Goal: Transaction & Acquisition: Purchase product/service

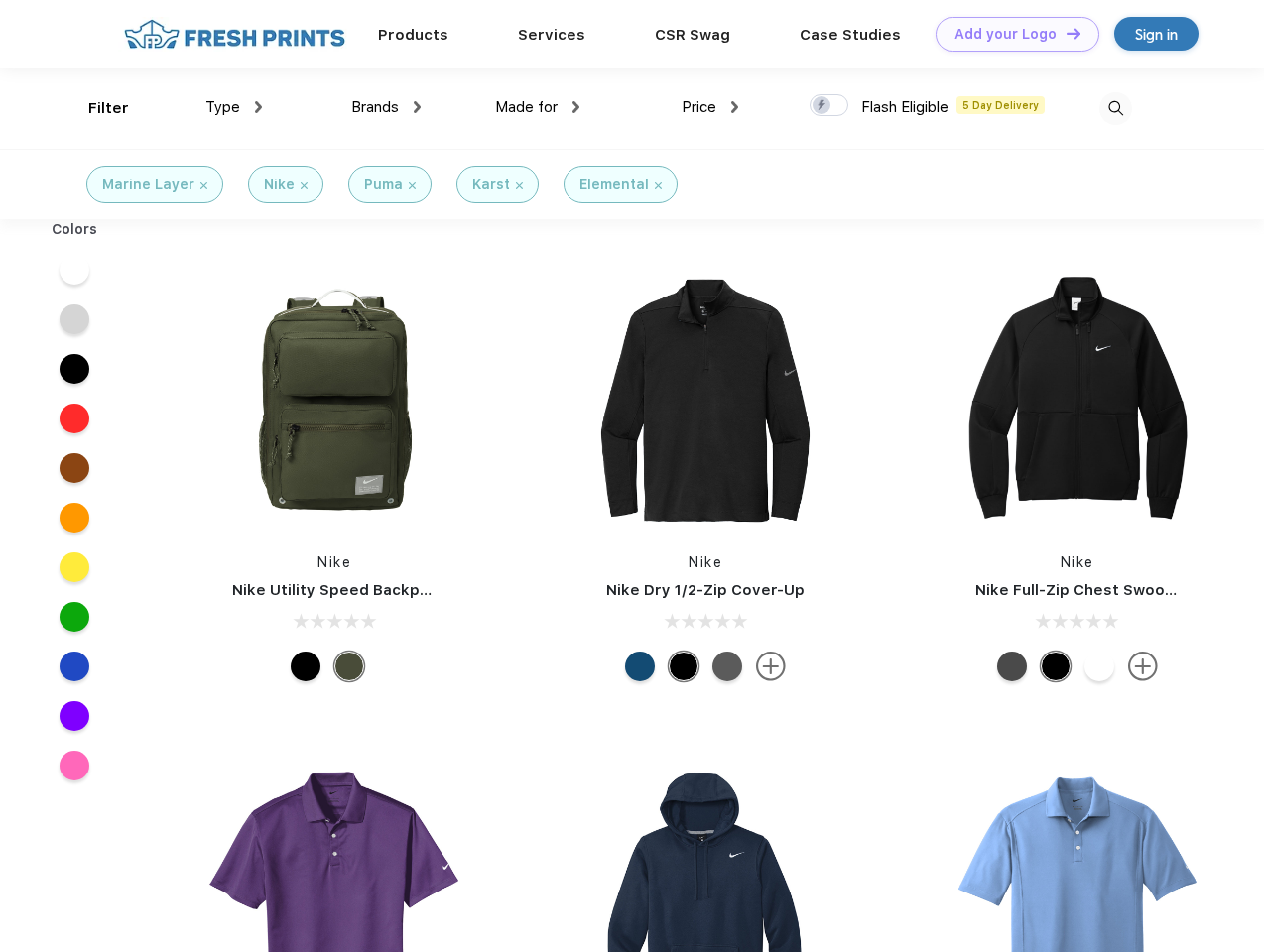
click at [1010, 34] on link "Add your Logo Design Tool" at bounding box center [1017, 34] width 164 height 35
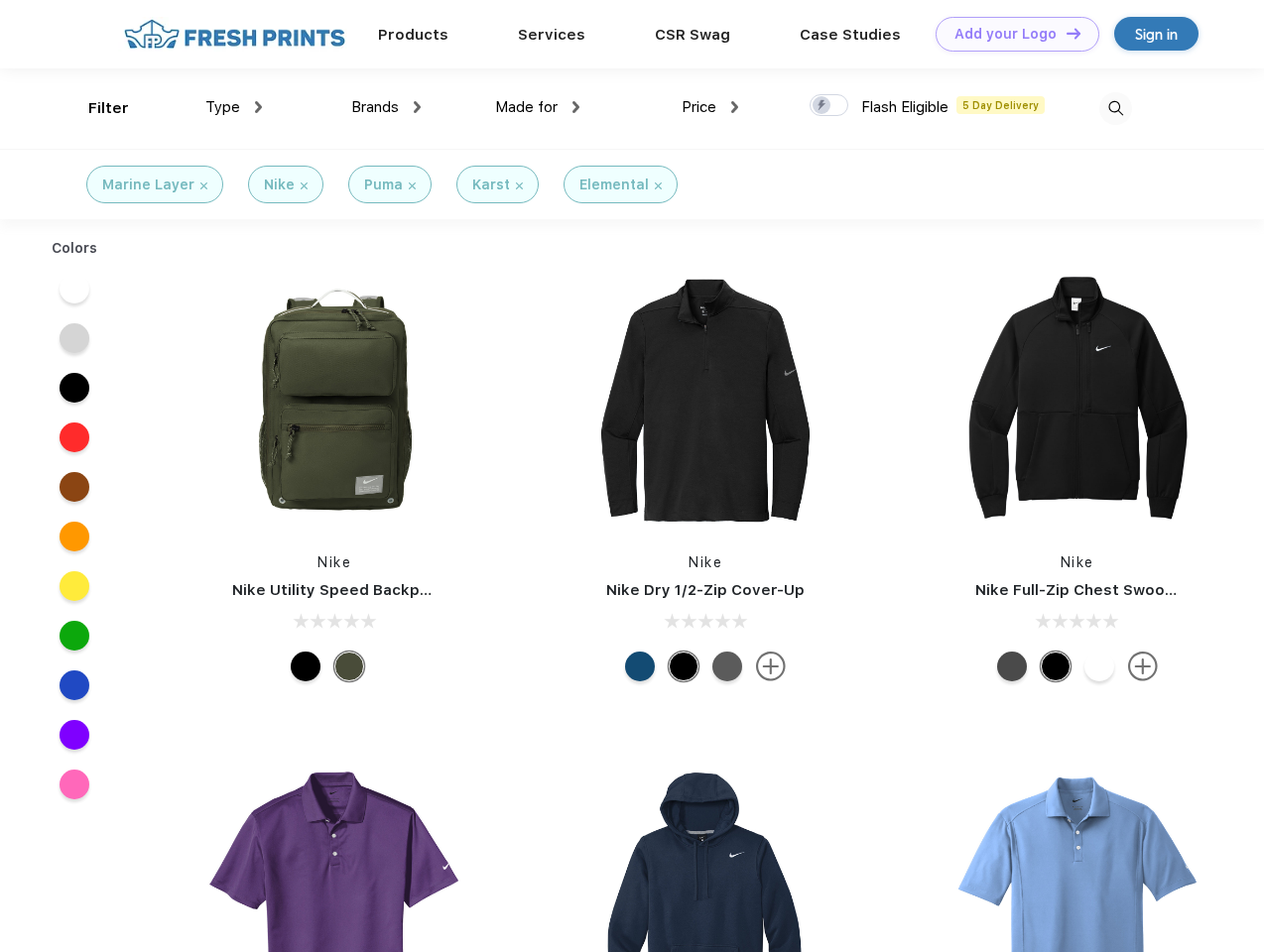
click at [0, 0] on div "Design Tool" at bounding box center [0, 0] width 0 height 0
click at [1065, 33] on link "Add your Logo Design Tool" at bounding box center [1017, 34] width 164 height 35
click at [95, 108] on div "Filter" at bounding box center [108, 108] width 41 height 23
click at [234, 107] on span "Type" at bounding box center [222, 107] width 35 height 18
click at [386, 107] on span "Brands" at bounding box center [375, 107] width 48 height 18
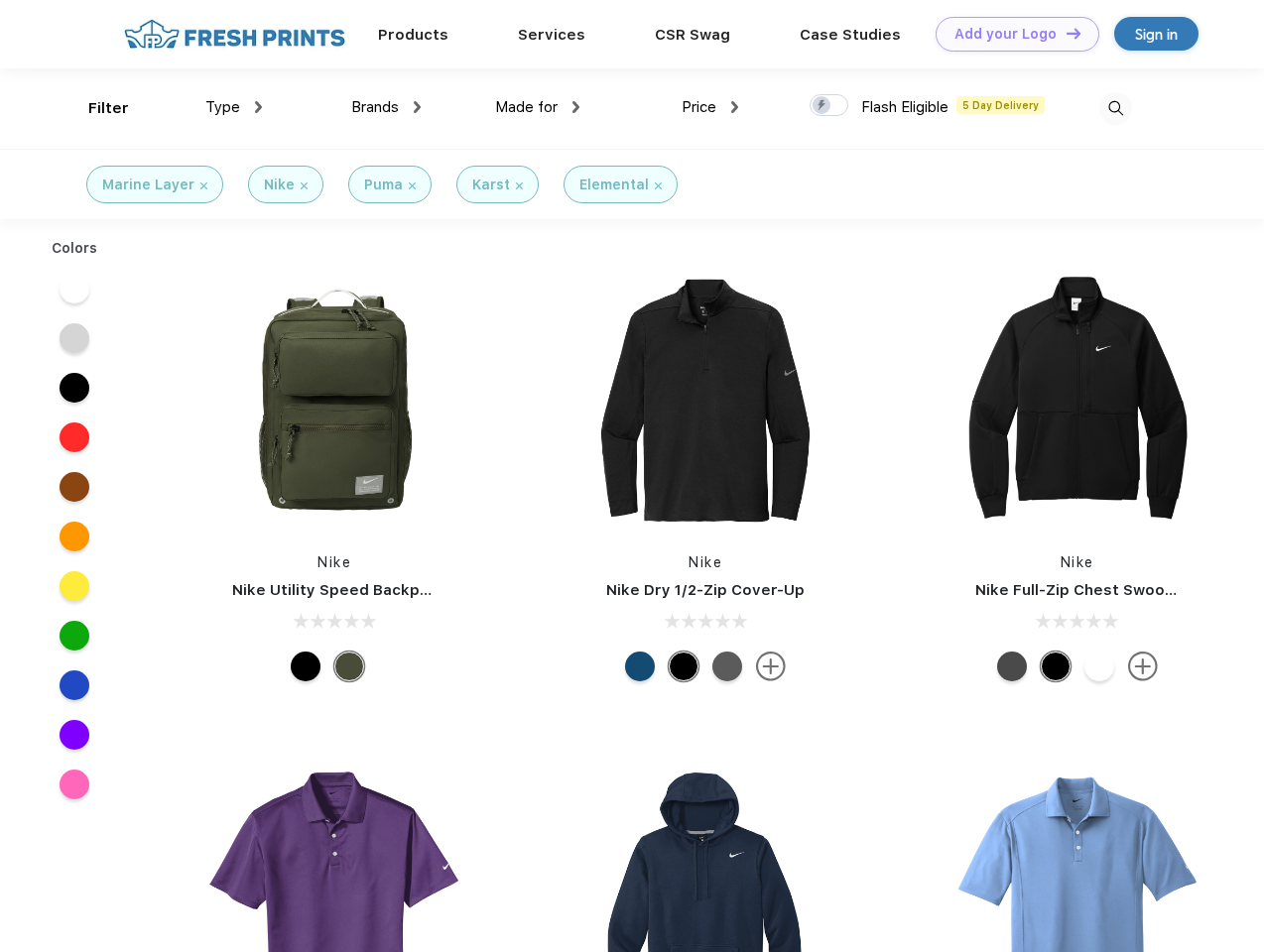
click at [538, 107] on span "Made for" at bounding box center [526, 107] width 63 height 18
click at [710, 107] on span "Price" at bounding box center [698, 107] width 35 height 18
click at [829, 106] on div at bounding box center [828, 105] width 39 height 22
click at [822, 106] on input "checkbox" at bounding box center [816, 99] width 13 height 13
click at [1115, 108] on img at bounding box center [1115, 108] width 33 height 33
